Goal: Check status: Check status

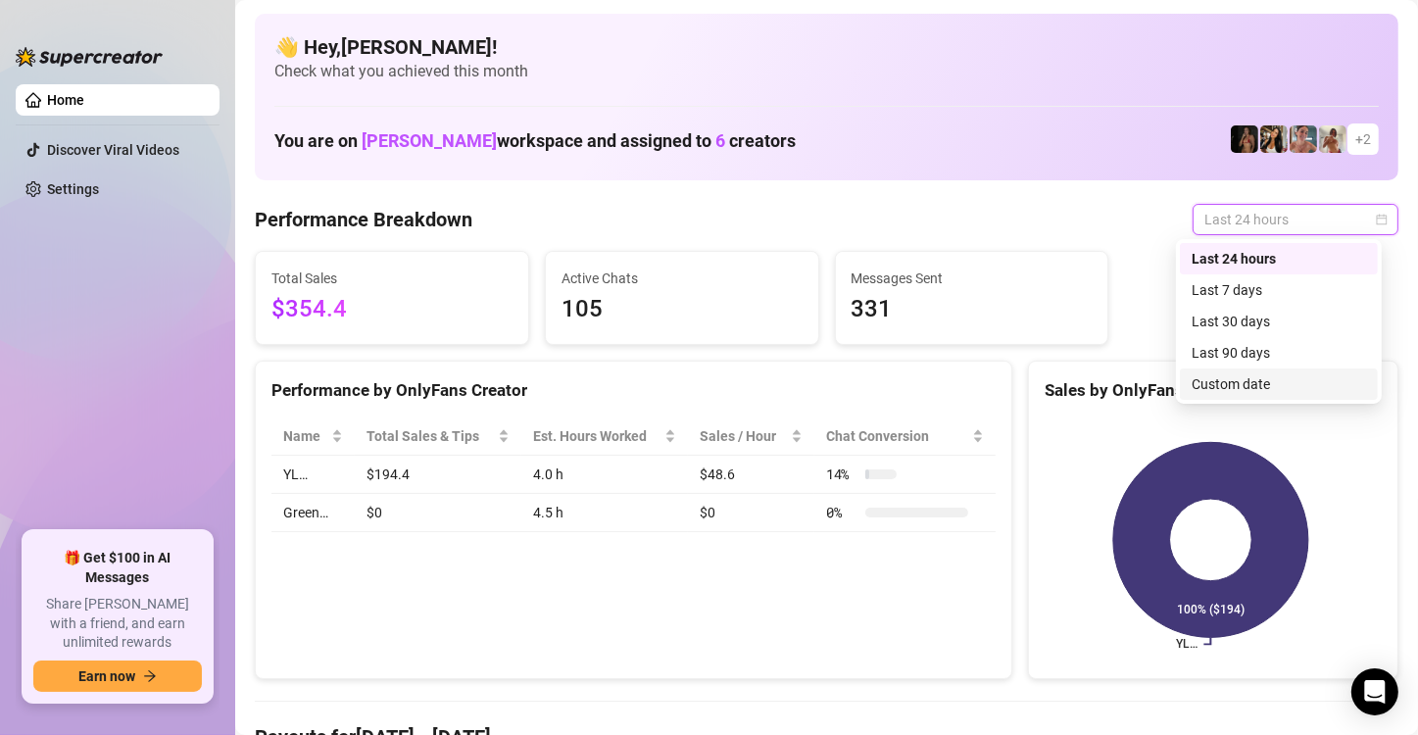
click at [1296, 392] on div "Custom date" at bounding box center [1279, 384] width 174 height 22
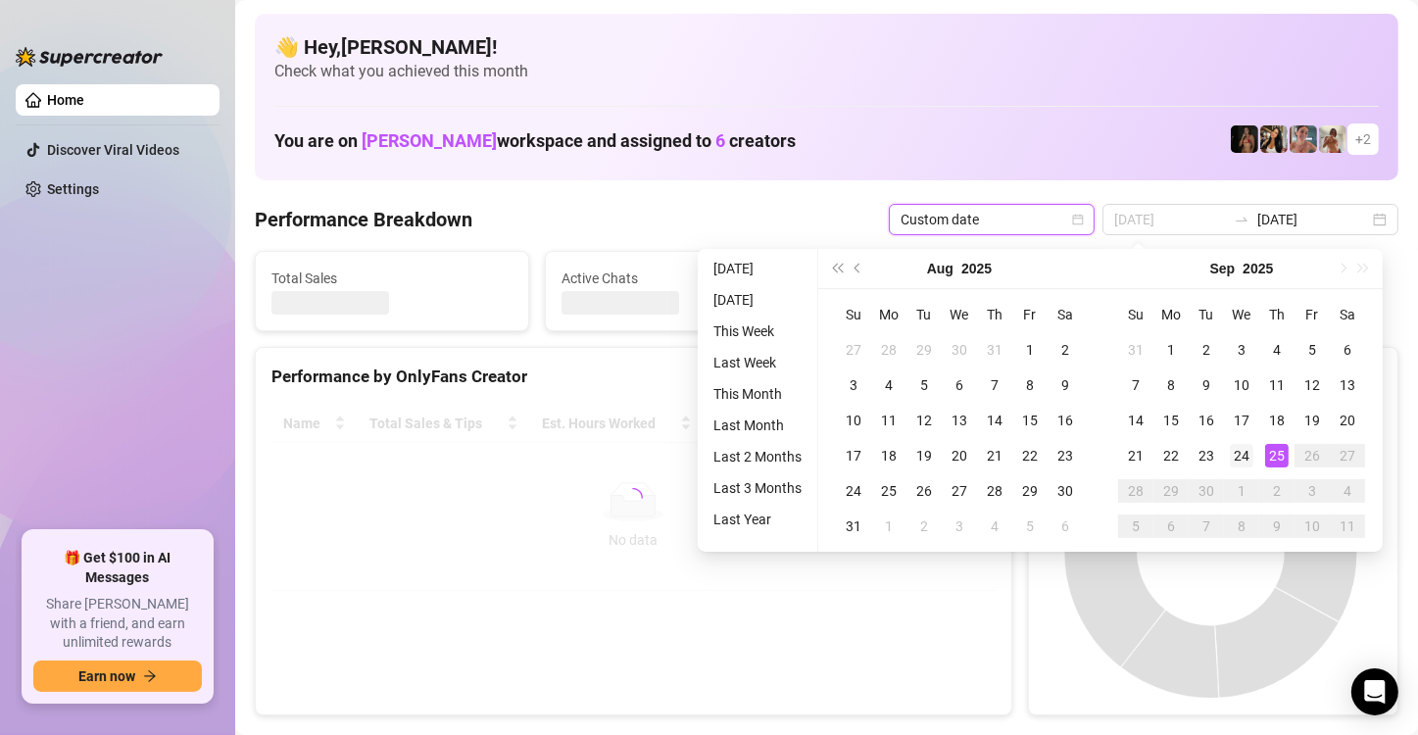
type input "[DATE]"
click at [1236, 455] on div "24" at bounding box center [1242, 456] width 24 height 24
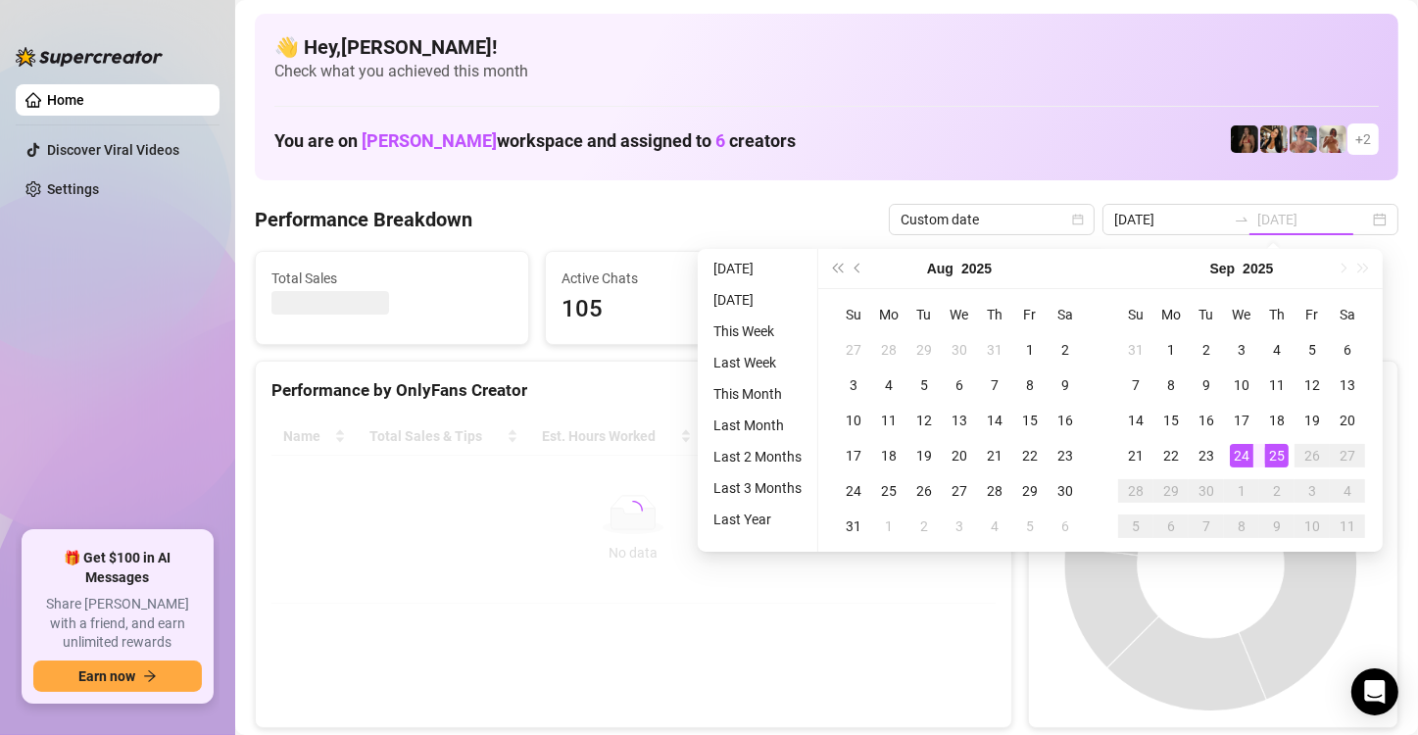
click at [1236, 455] on div "24" at bounding box center [1242, 456] width 24 height 24
type input "[DATE]"
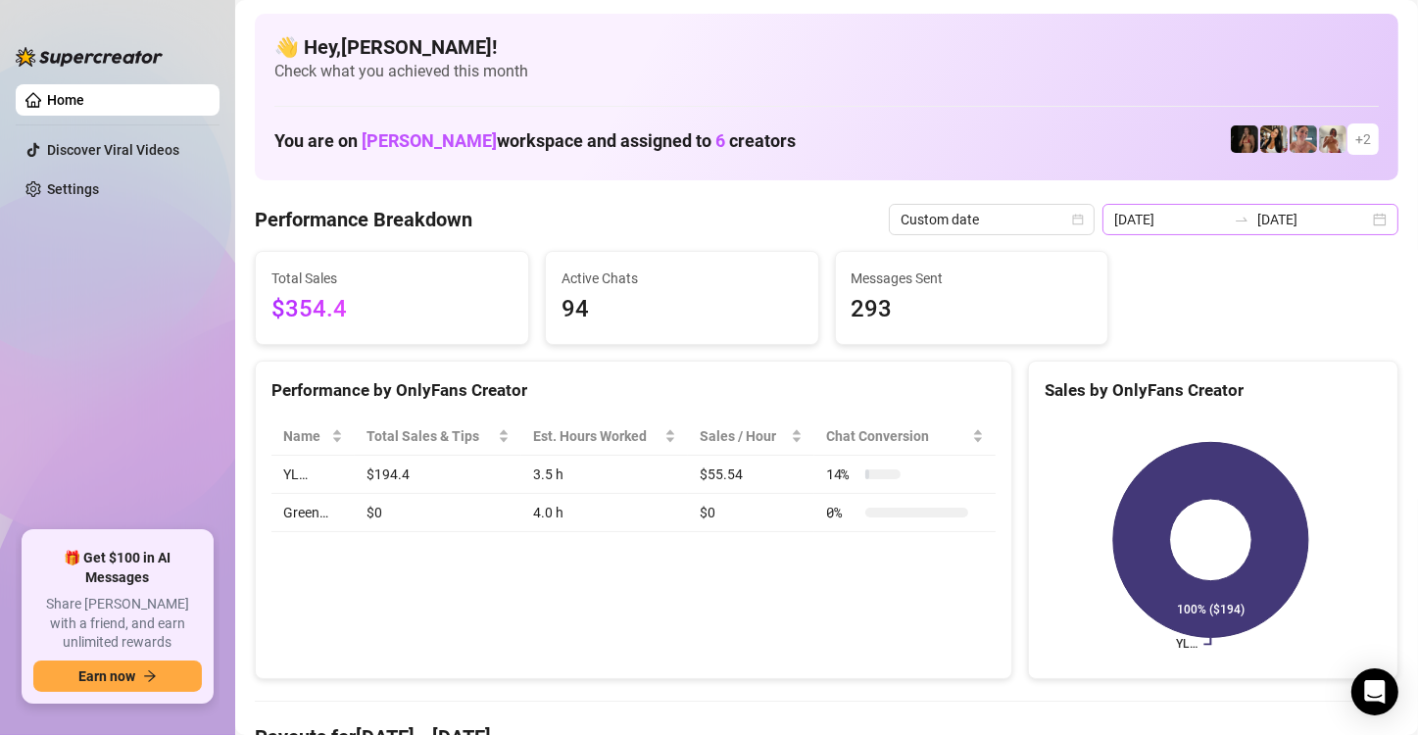
click at [1361, 216] on div "[DATE] [DATE]" at bounding box center [1250, 219] width 296 height 31
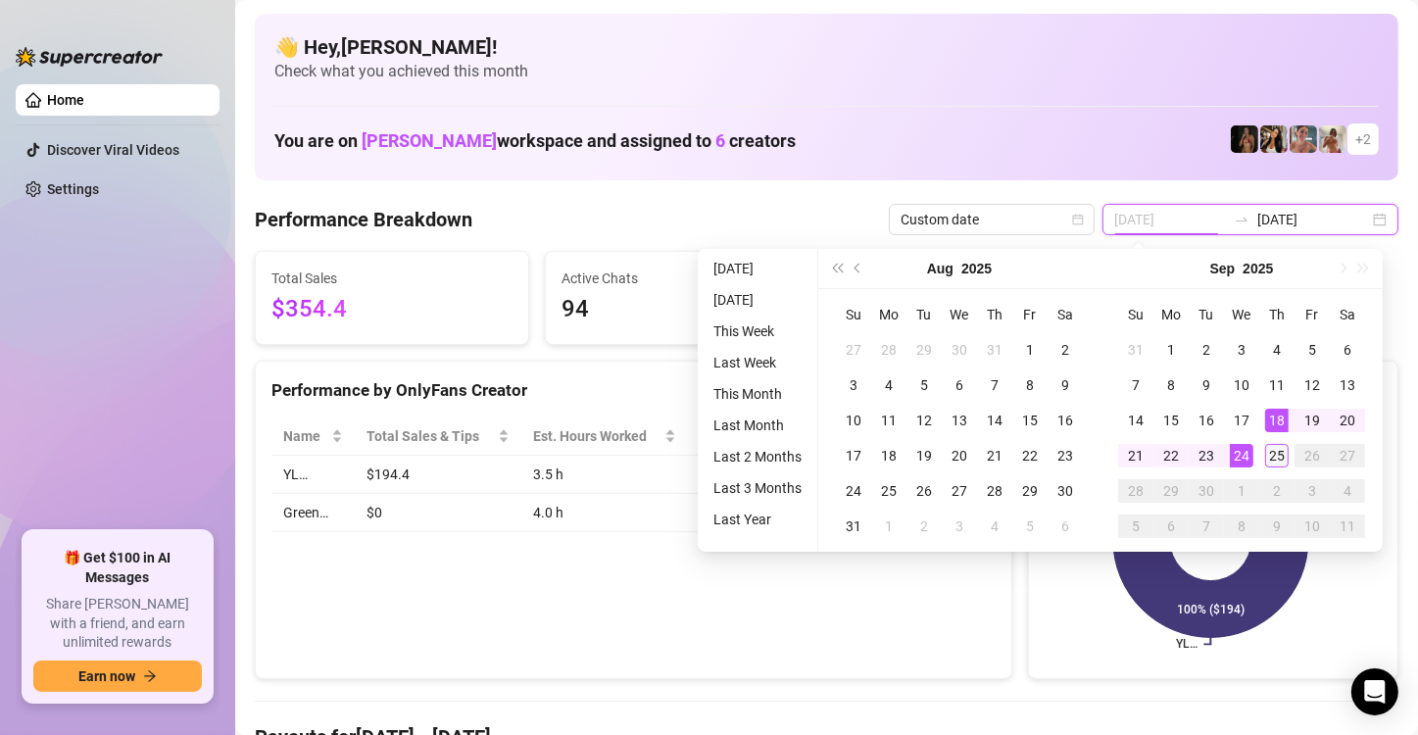
type input "[DATE]"
click at [1271, 461] on div "25" at bounding box center [1277, 456] width 24 height 24
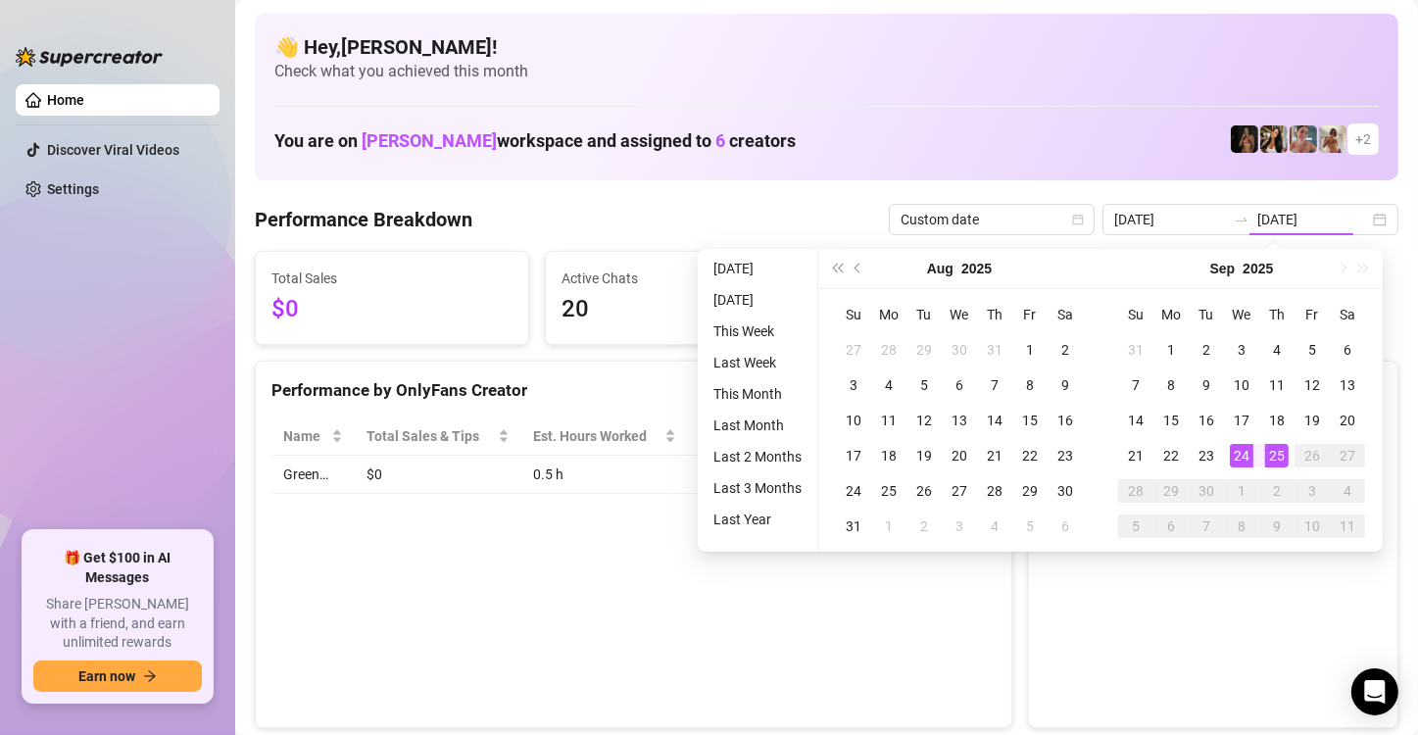
type input "[DATE]"
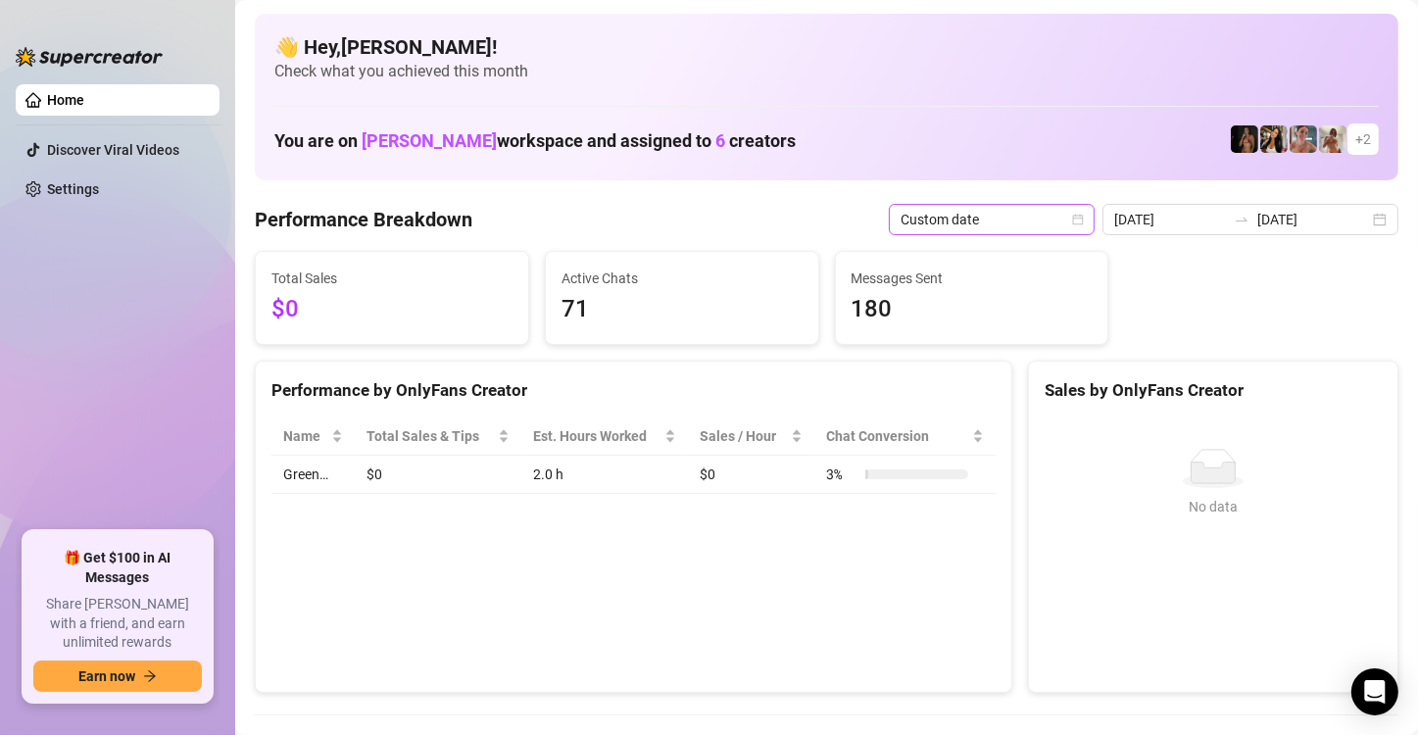
click at [1078, 217] on icon "calendar" at bounding box center [1078, 220] width 12 height 12
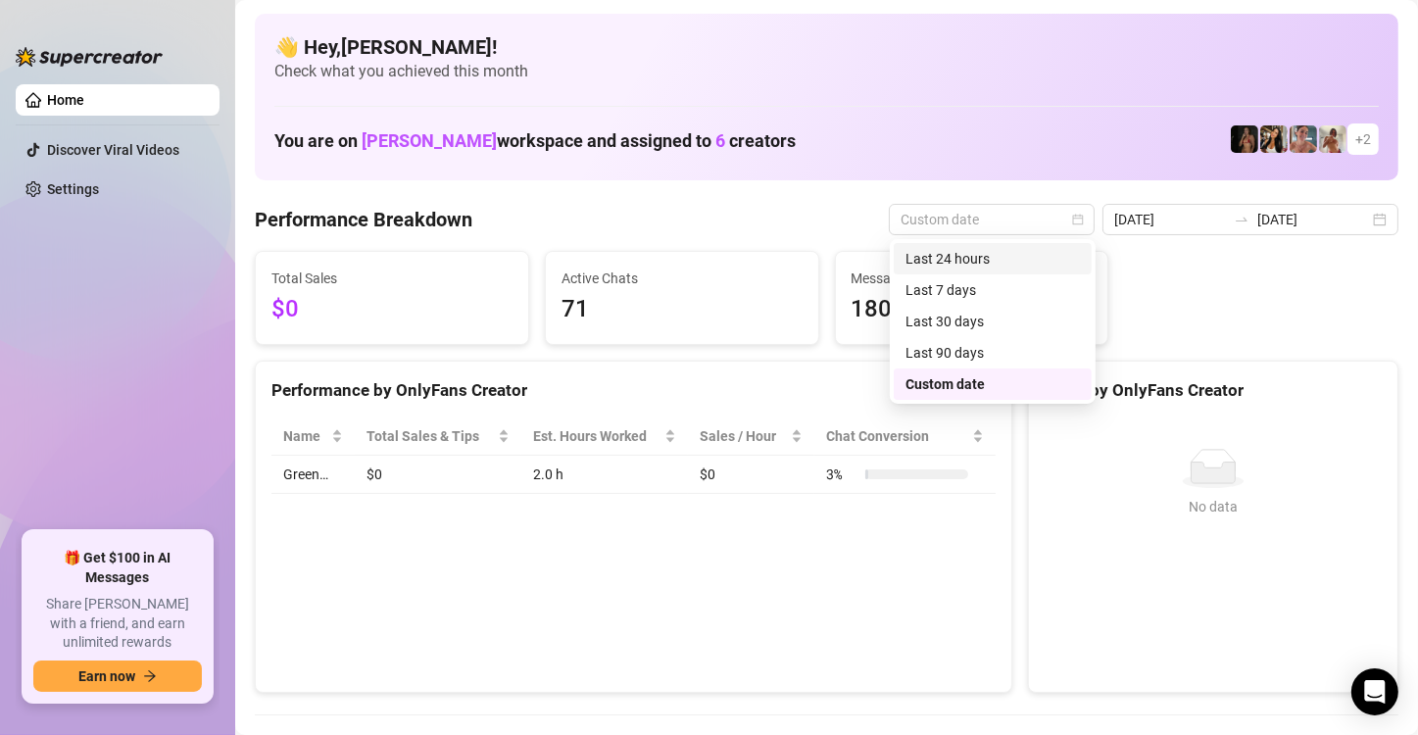
click at [1046, 260] on div "Last 24 hours" at bounding box center [992, 259] width 174 height 22
